Goal: Information Seeking & Learning: Learn about a topic

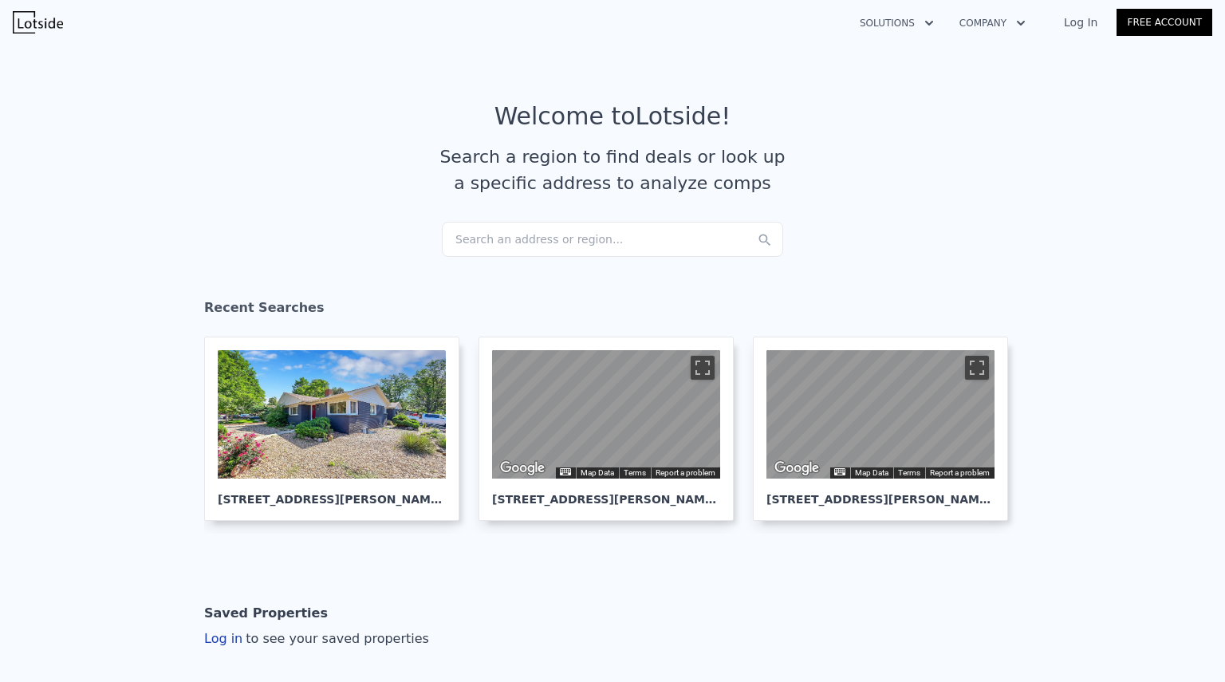
click at [550, 238] on div "Search an address or region..." at bounding box center [612, 239] width 341 height 35
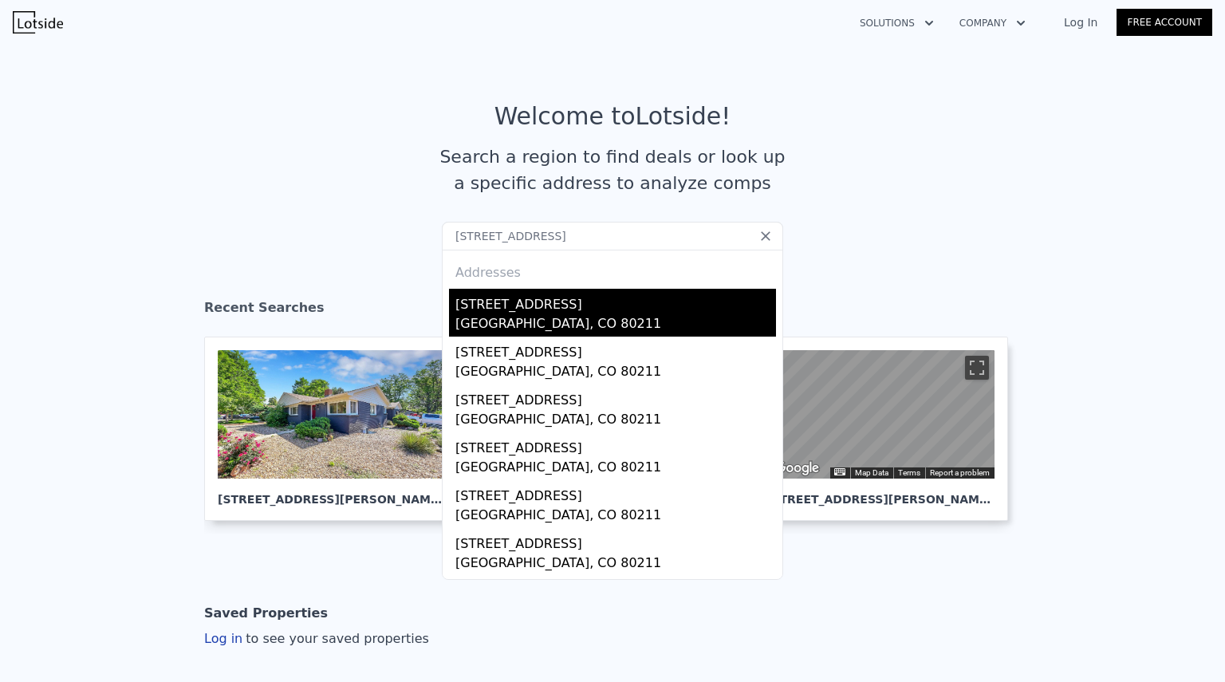
type input "[STREET_ADDRESS]"
click at [513, 311] on div "[STREET_ADDRESS]" at bounding box center [615, 302] width 321 height 26
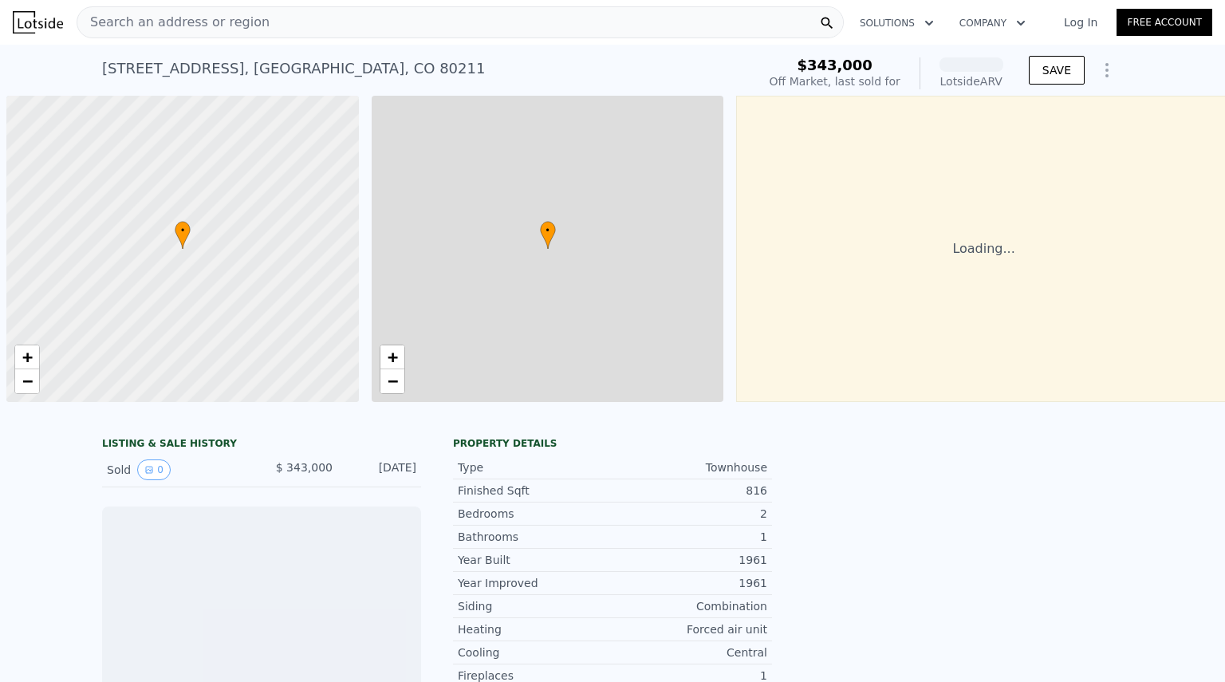
scroll to position [0, 6]
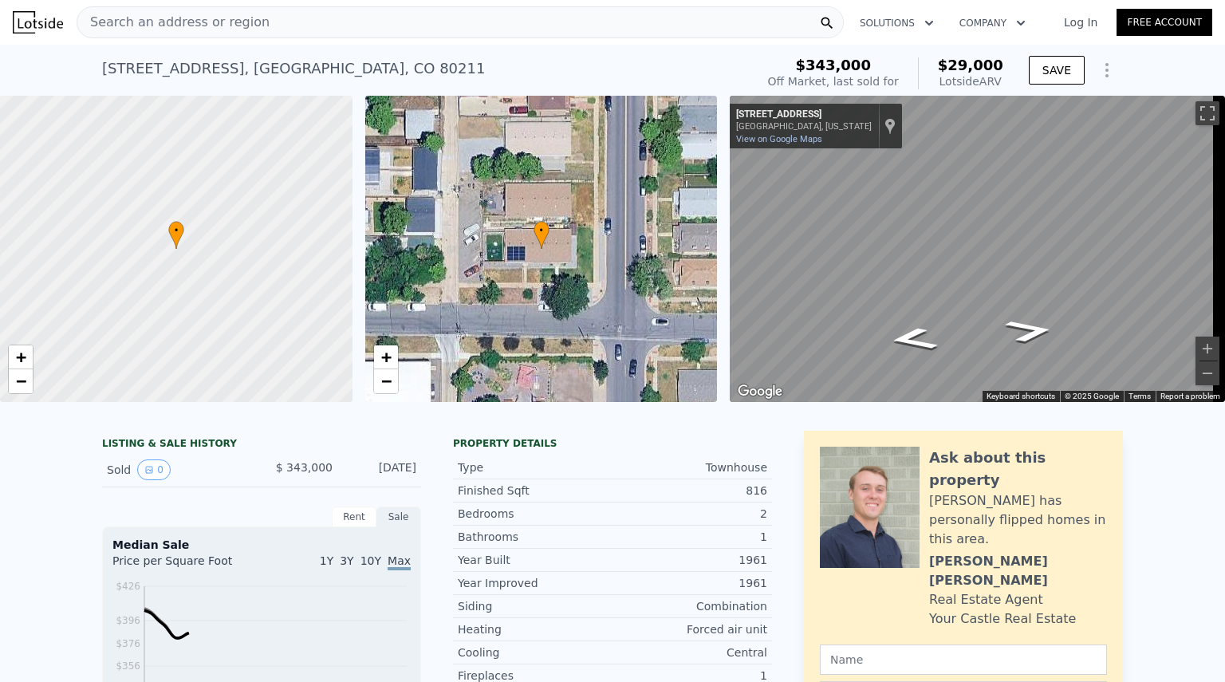
click at [533, 260] on div "• + −" at bounding box center [541, 249] width 352 height 306
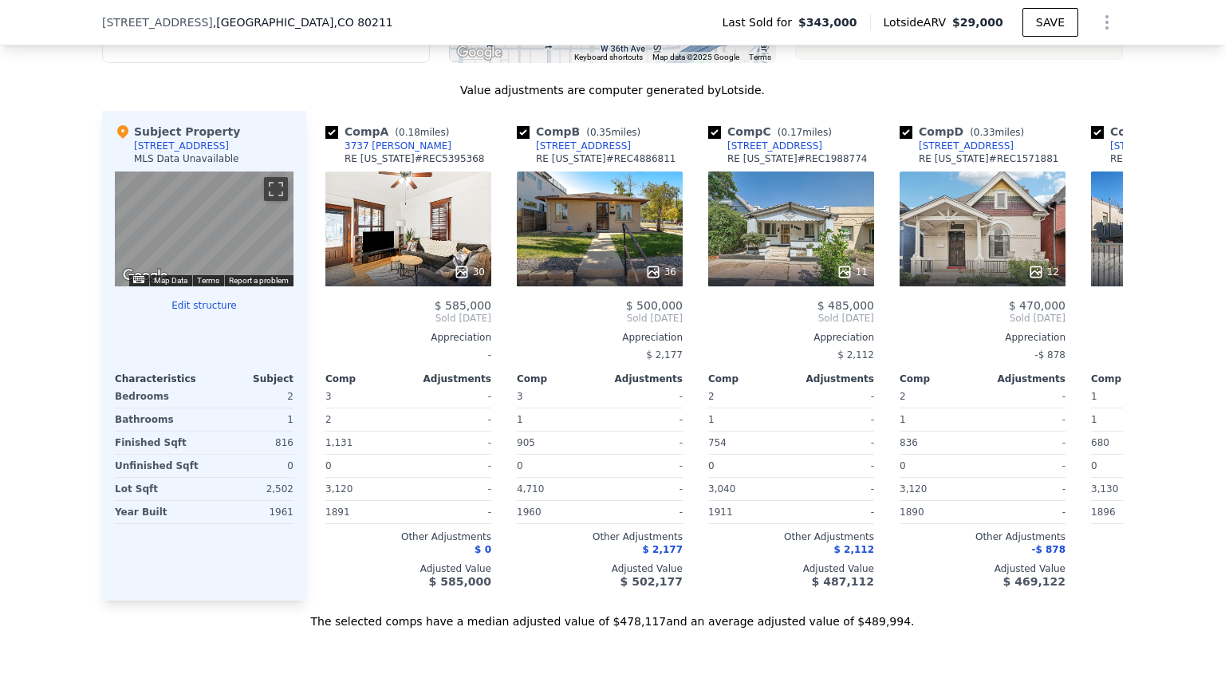
scroll to position [1498, 0]
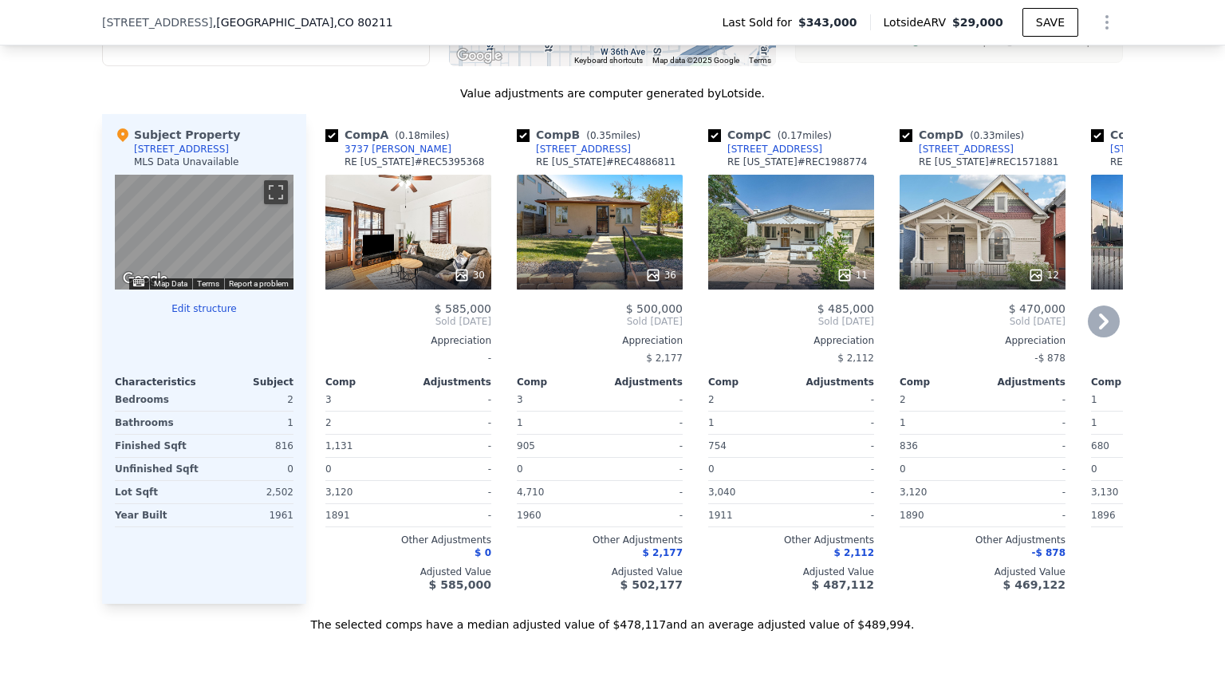
click at [604, 219] on div "36" at bounding box center [600, 232] width 166 height 115
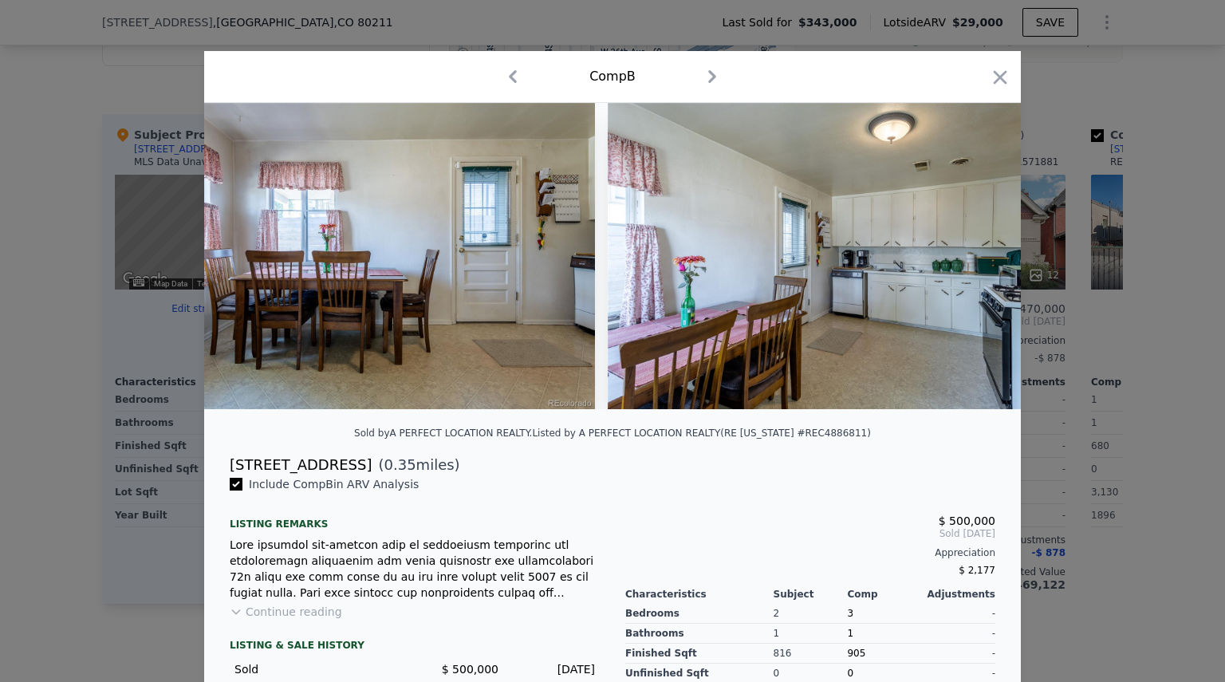
scroll to position [0, 2917]
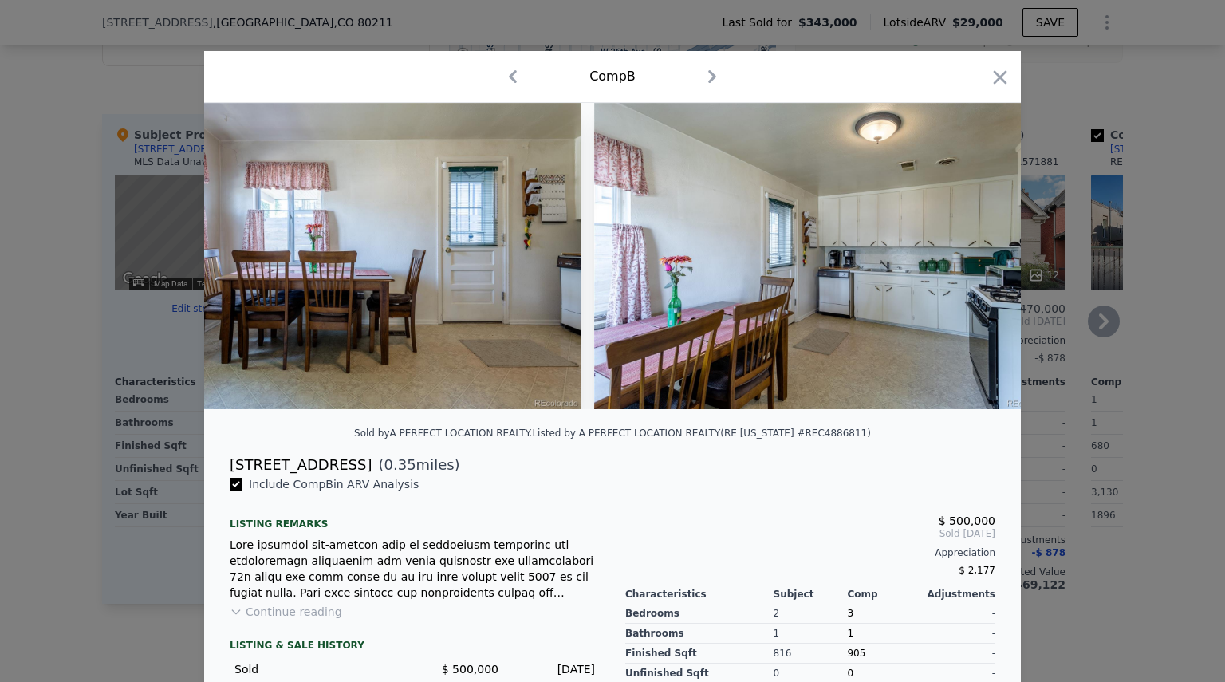
click at [994, 81] on icon "button" at bounding box center [1001, 77] width 14 height 14
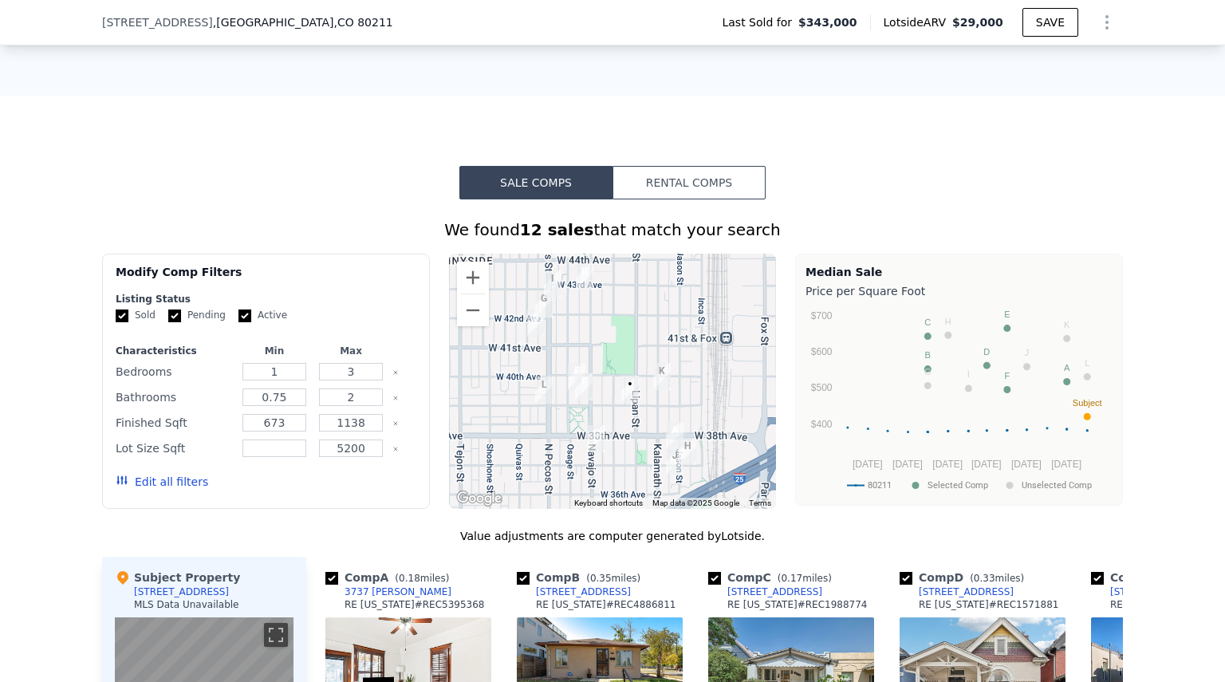
scroll to position [1056, 0]
click at [630, 195] on button "Rental Comps" at bounding box center [688, 181] width 153 height 33
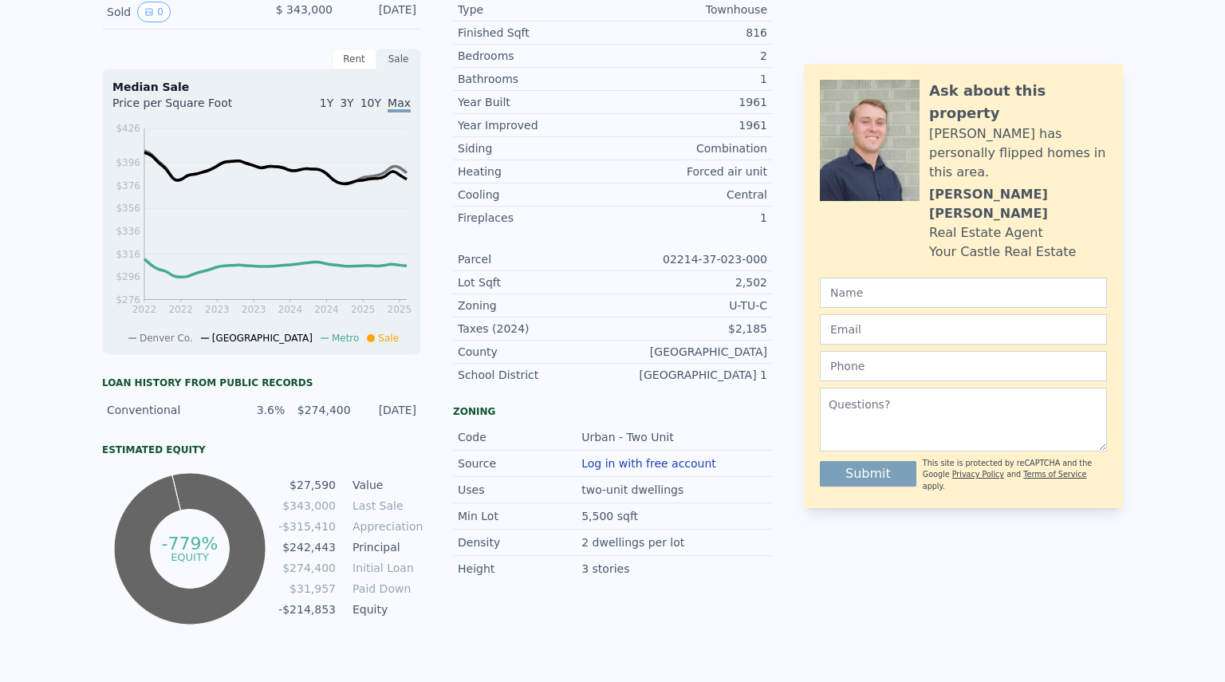
scroll to position [0, 0]
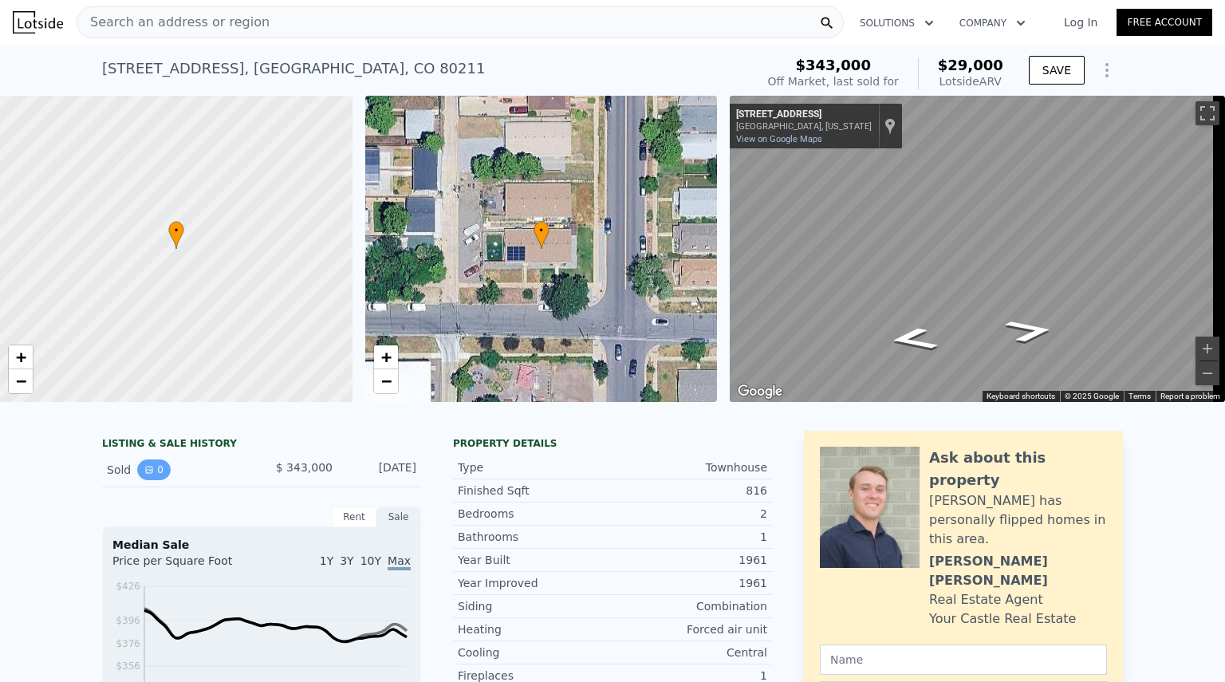
click at [144, 474] on icon "View historical data" at bounding box center [149, 470] width 10 height 10
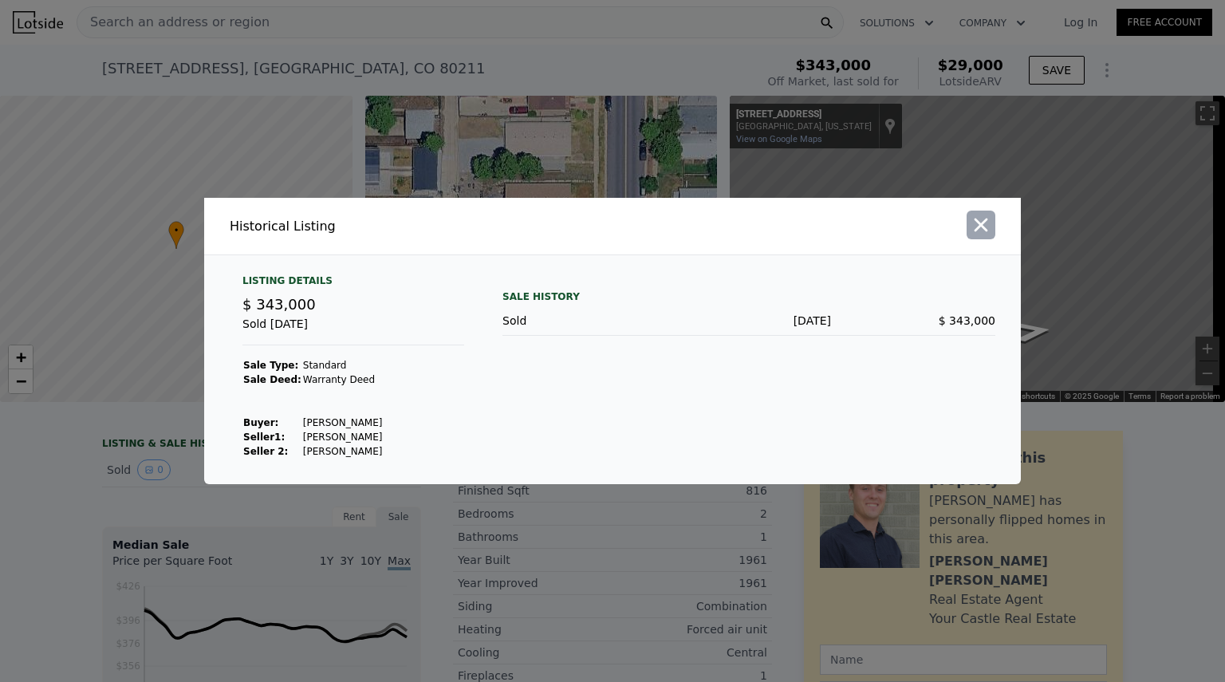
click at [970, 222] on icon "button" at bounding box center [981, 225] width 22 height 22
